Goal: Information Seeking & Learning: Learn about a topic

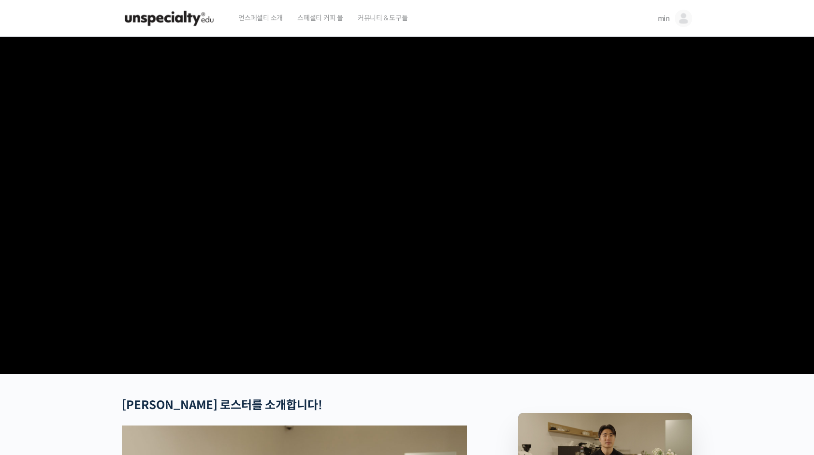
click at [168, 23] on img at bounding box center [169, 18] width 95 height 29
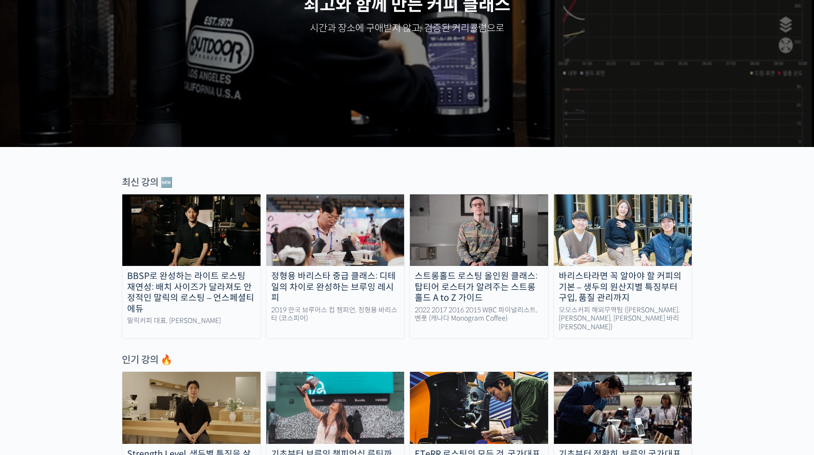
scroll to position [290, 0]
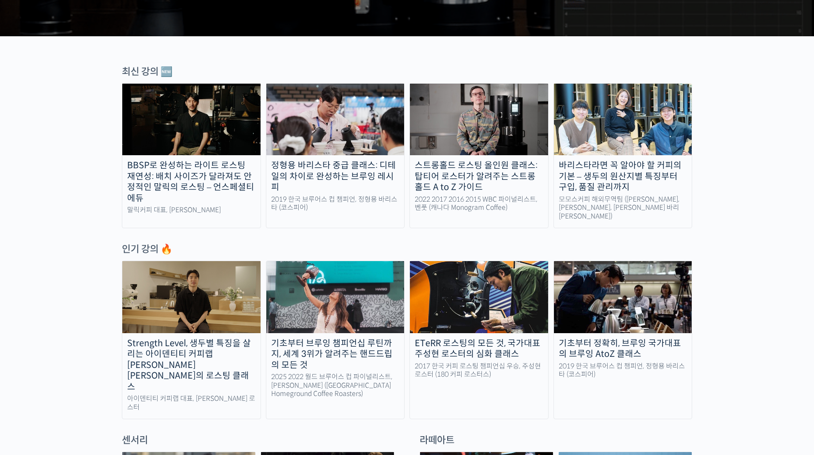
click at [453, 168] on div "스트롱홀드 로스팅 올인원 클래스: 탑티어 로스터가 알려주는 스트롱홀드 A to Z 가이드" at bounding box center [479, 176] width 138 height 33
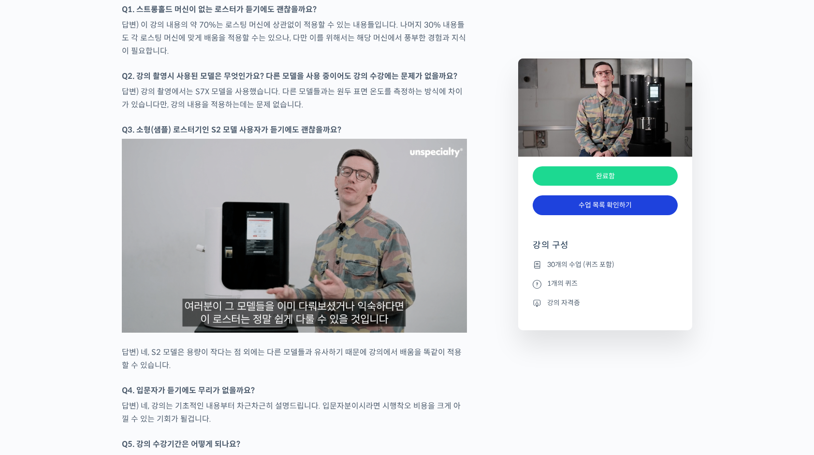
click at [629, 206] on link "수업 목록 확인하기" at bounding box center [605, 205] width 145 height 20
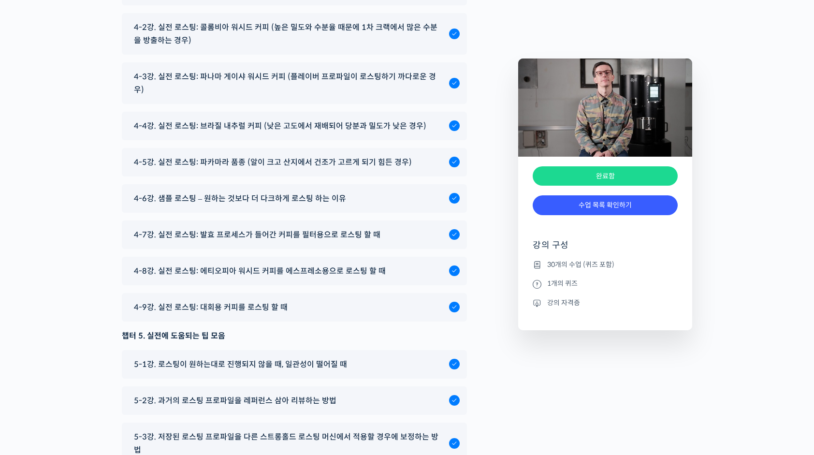
scroll to position [5386, 0]
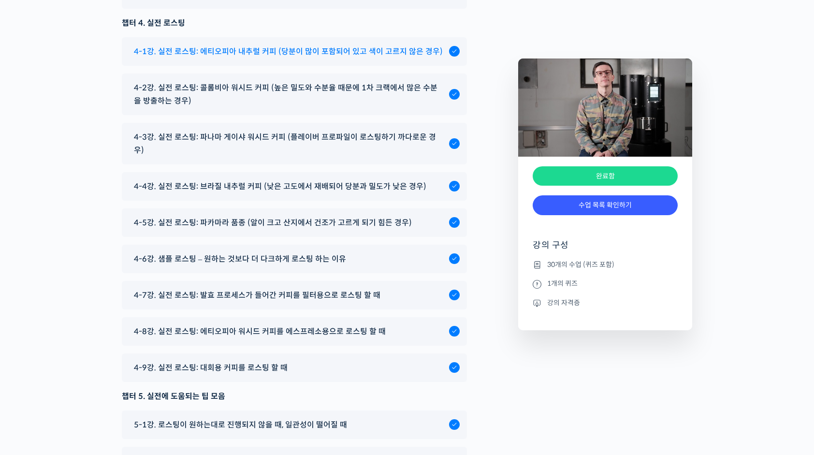
click at [350, 58] on span "4-1강. 실전 로스팅: 에티오피아 내추럴 커피 (당분이 많이 포함되어 있고 색이 고르지 않은 경우)" at bounding box center [288, 51] width 309 height 13
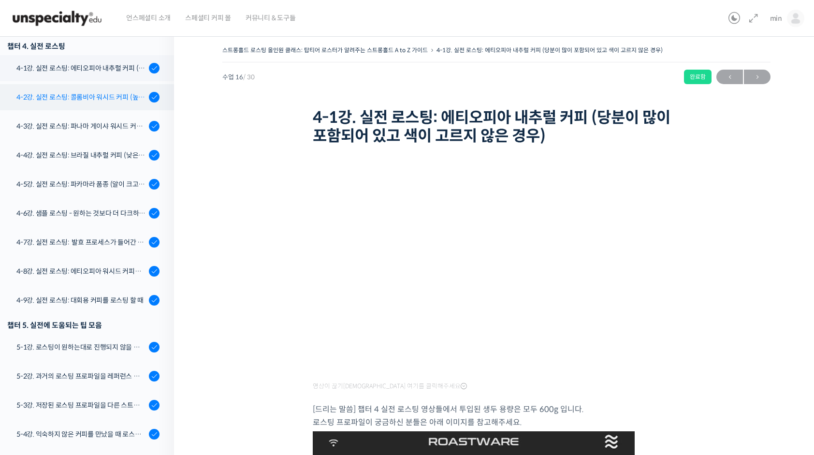
click at [97, 106] on link "4-2강. 실전 로스팅: 콜롬비아 워시드 커피 (높은 밀도와 수분율 때문에 1차 크랙에서 많은 수분을 방출하는 경우)" at bounding box center [84, 97] width 179 height 26
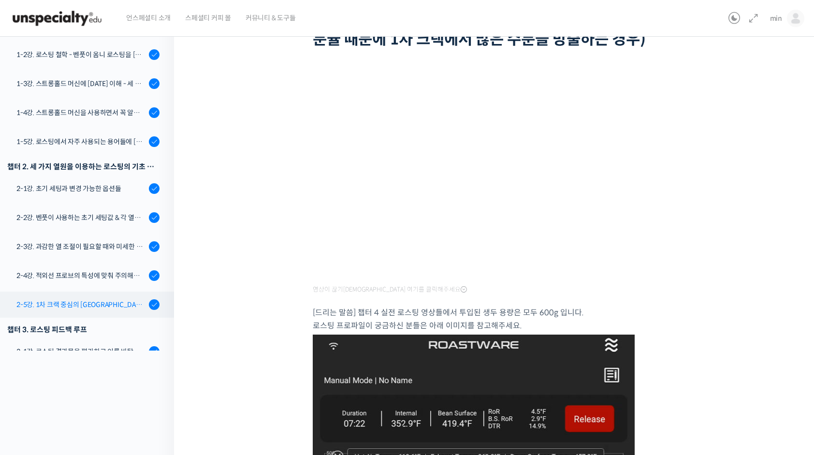
scroll to position [45, 0]
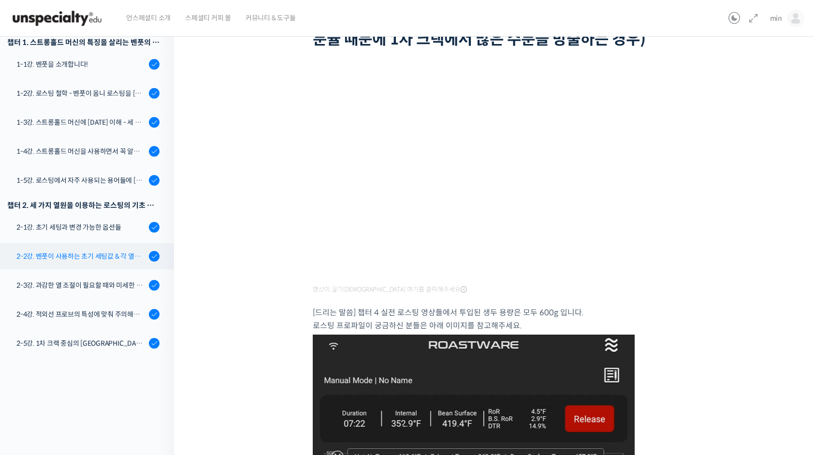
click at [115, 253] on div "2-2강. 벤풋이 사용하는 초기 세팅값 & 각 열원이 하는 역할" at bounding box center [81, 256] width 130 height 11
